Goal: Task Accomplishment & Management: Use online tool/utility

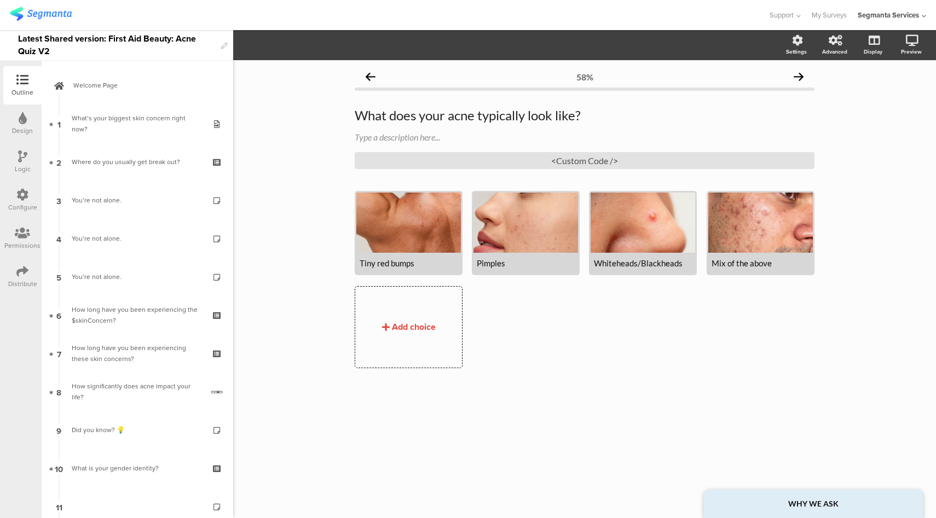
scroll to position [358, 0]
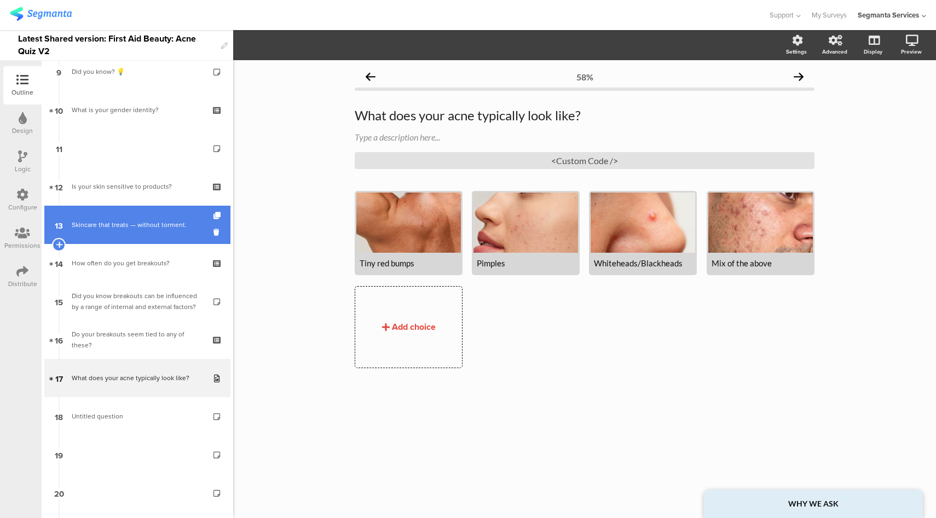
click at [132, 235] on link "13 Skincare that treats — without torment." at bounding box center [137, 225] width 186 height 38
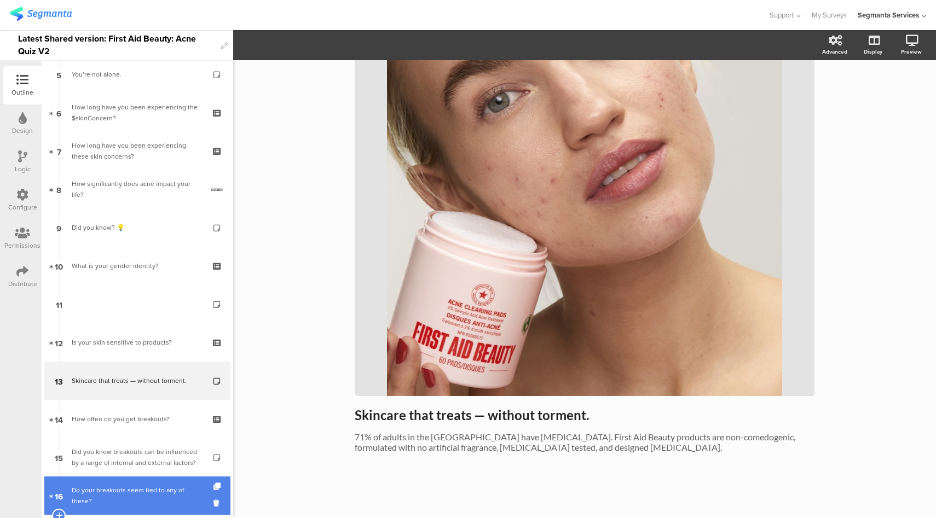
scroll to position [195, 0]
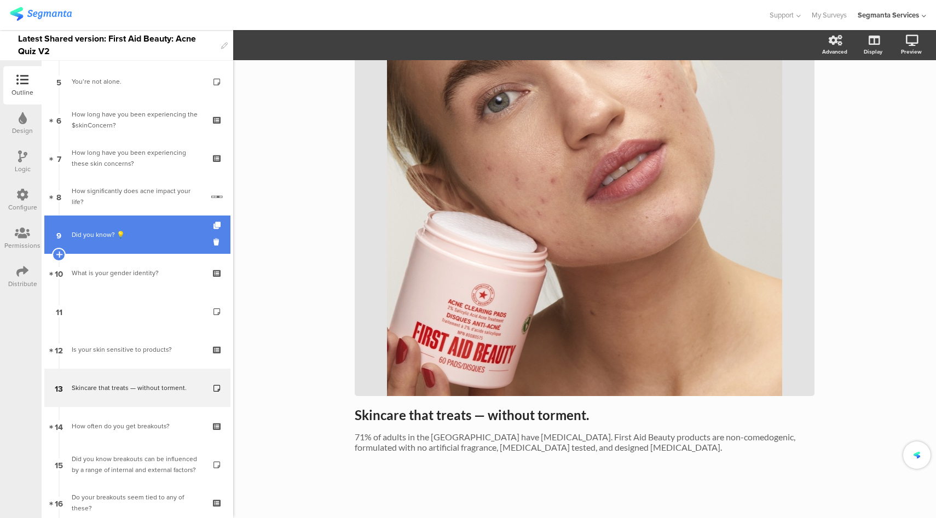
click at [101, 235] on div "Did you know? 💡" at bounding box center [137, 234] width 131 height 11
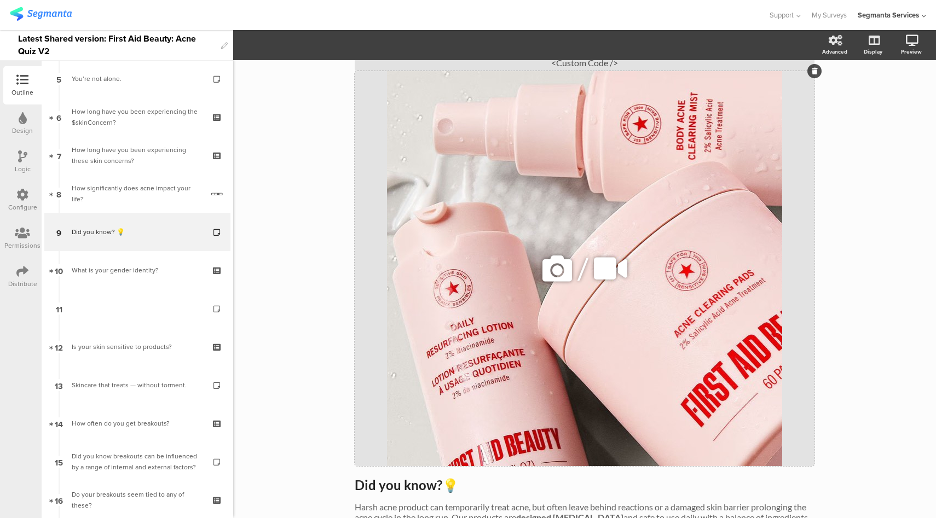
scroll to position [140, 0]
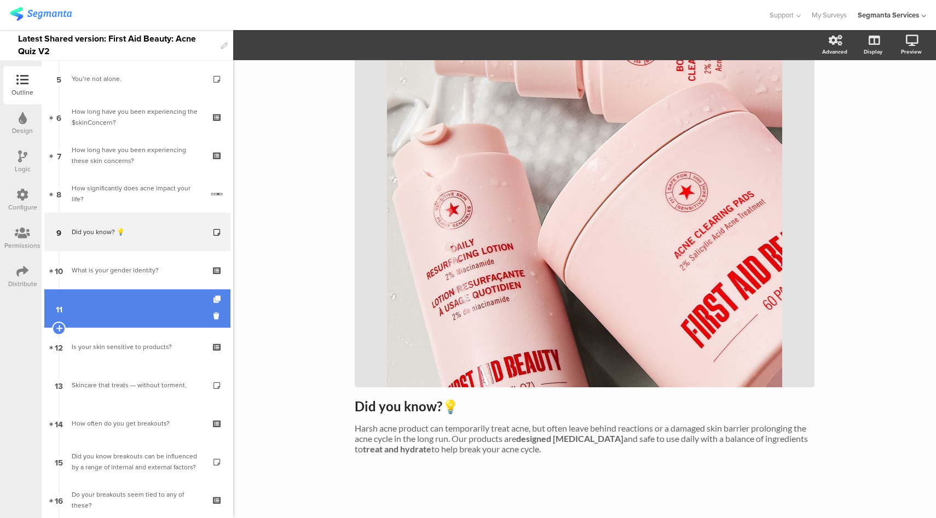
click at [140, 296] on link "11" at bounding box center [137, 308] width 186 height 38
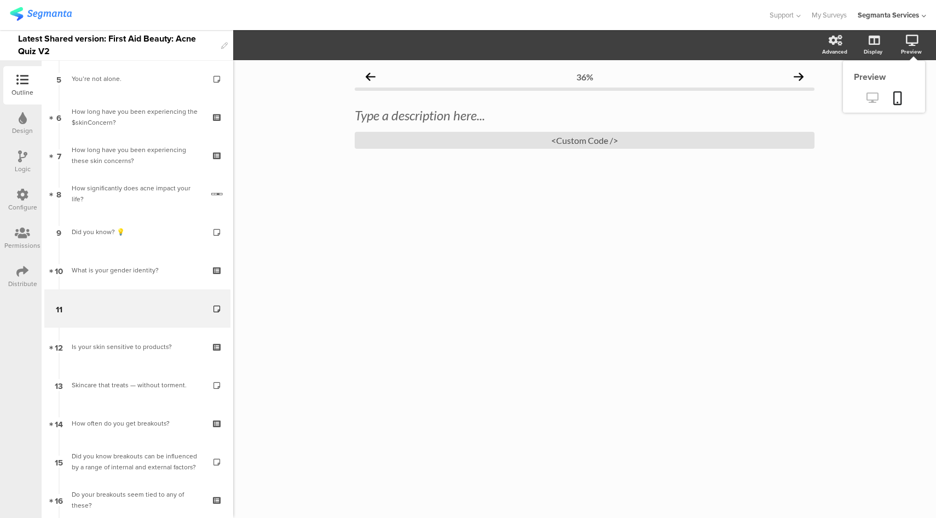
click at [869, 101] on icon at bounding box center [871, 97] width 11 height 10
click at [28, 187] on div "Configure" at bounding box center [22, 200] width 38 height 38
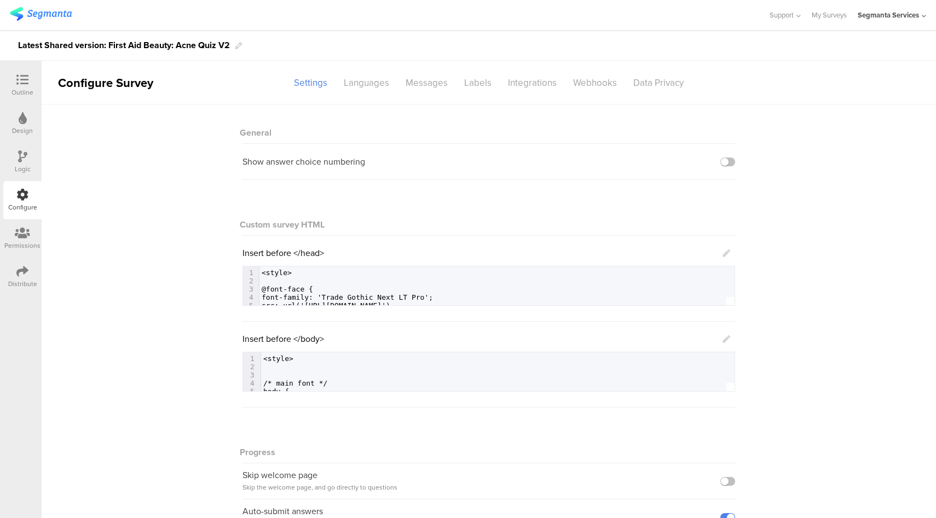
click at [727, 259] on div "Insert before </head> 62 src: url('[URL][DOMAIN_NAME]') format('woff2'); 1 <sty…" at bounding box center [488, 276] width 492 height 59
click at [722, 255] on icon at bounding box center [726, 253] width 8 height 8
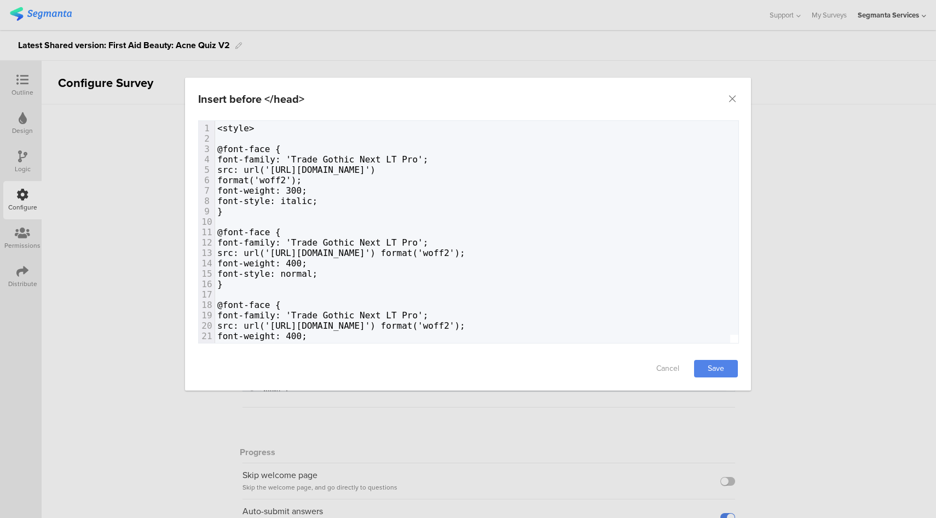
click at [449, 47] on div "Insert before </head> Failed saving changes. If the problem persists please con…" at bounding box center [468, 259] width 936 height 518
